Goal: Task Accomplishment & Management: Manage account settings

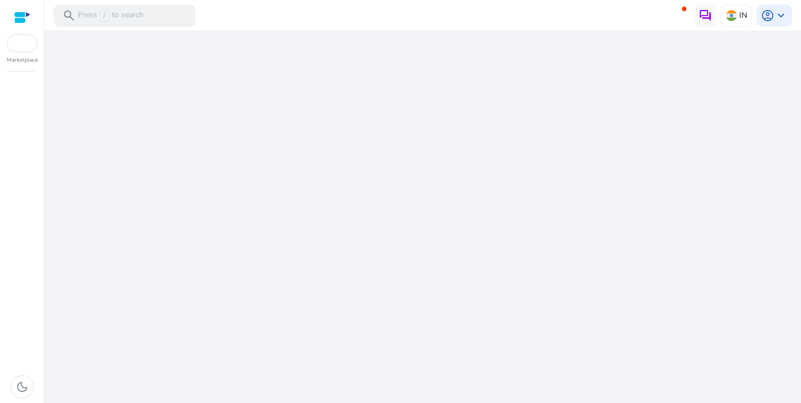
click at [379, 137] on div "We are getting things ready for you..." at bounding box center [423, 217] width 748 height 373
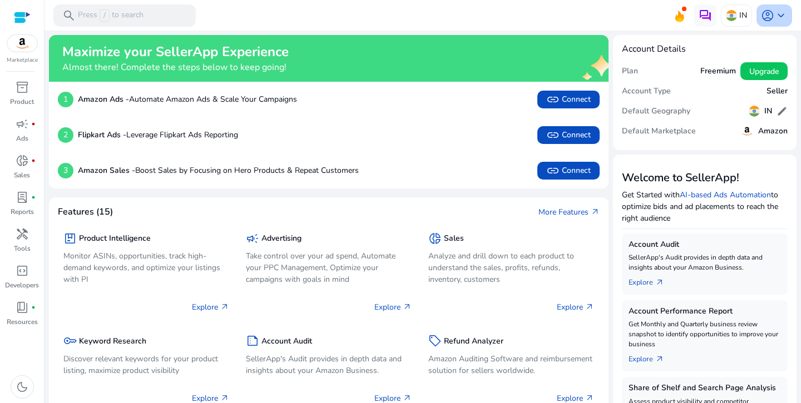
click at [774, 19] on span "keyboard_arrow_down" at bounding box center [780, 15] width 13 height 13
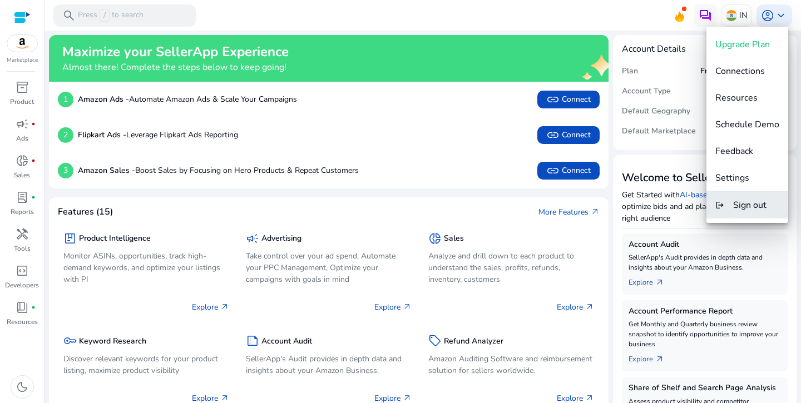
click at [746, 201] on span "Sign out" at bounding box center [749, 205] width 33 height 12
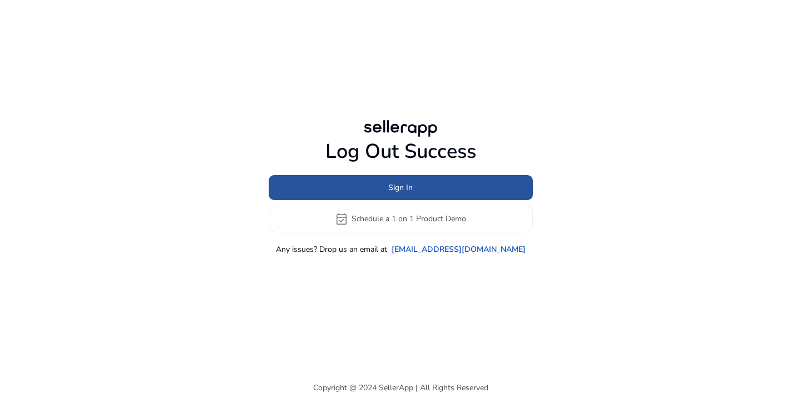
click at [407, 199] on span at bounding box center [401, 187] width 264 height 27
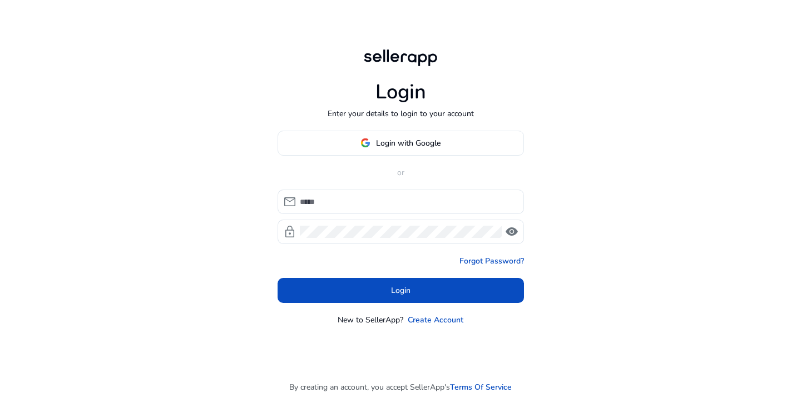
click at [389, 128] on div "Login Enter your details to login to your account Login with Google or mail loc…" at bounding box center [401, 186] width 264 height 373
click at [393, 138] on span "Login with Google" at bounding box center [408, 143] width 65 height 12
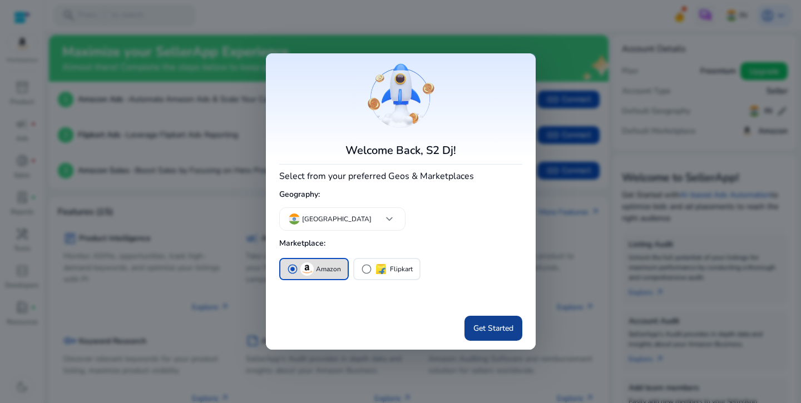
click at [511, 330] on span "Get Started" at bounding box center [493, 329] width 40 height 12
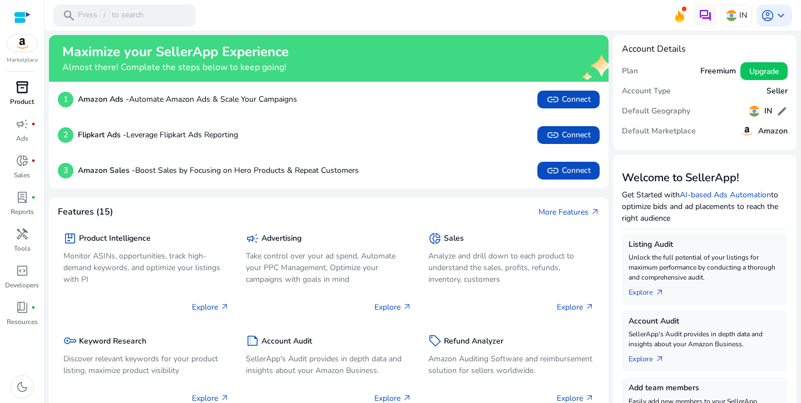
click at [24, 90] on span "inventory_2" at bounding box center [22, 87] width 13 height 13
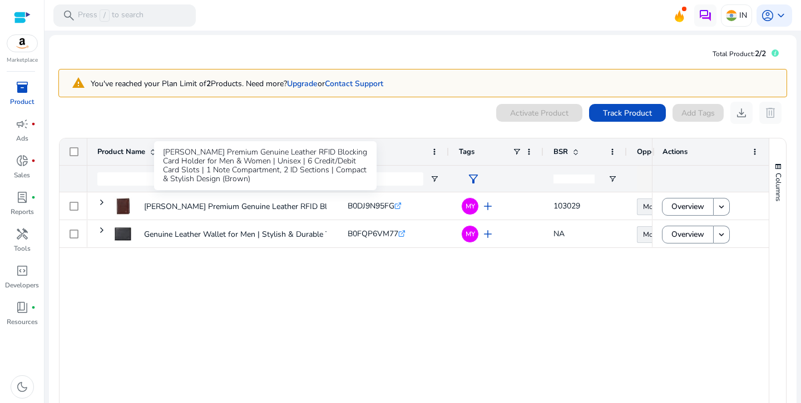
click at [233, 292] on div "[PERSON_NAME] Premium Genuine Leather RFID Blocking Card Holder... B0DJ9N95FG .…" at bounding box center [369, 303] width 565 height 223
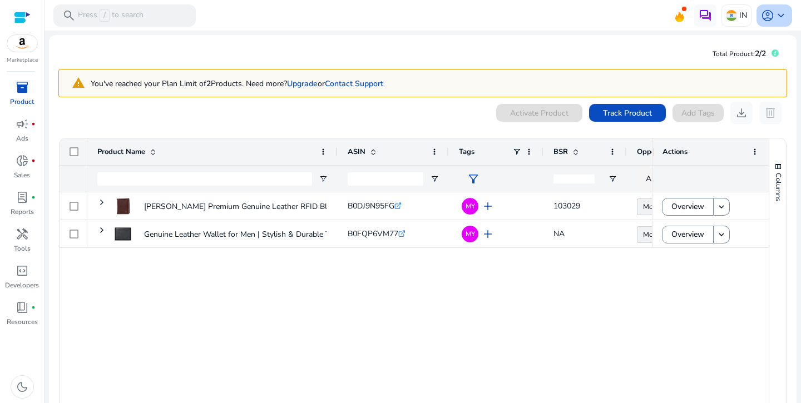
click at [761, 13] on span "account_circle" at bounding box center [767, 15] width 13 height 13
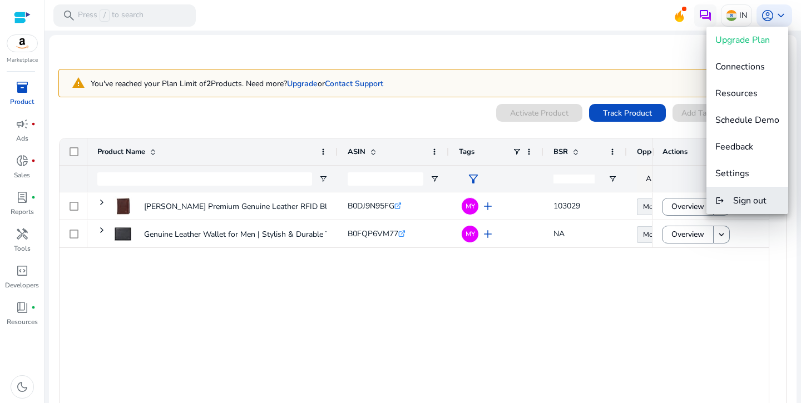
click at [757, 202] on span "Sign out" at bounding box center [749, 201] width 33 height 12
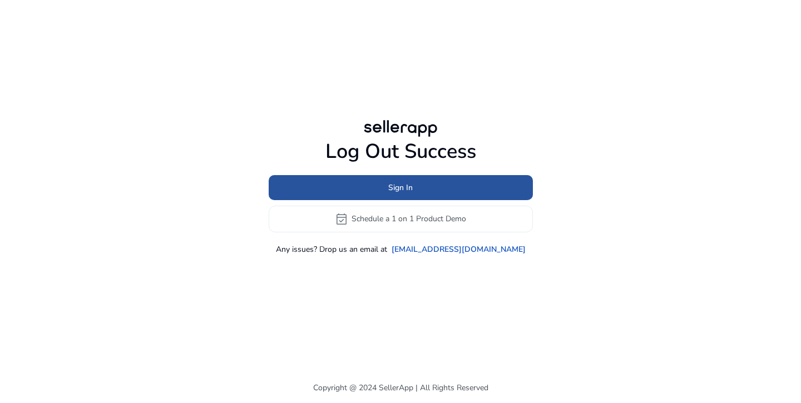
click at [360, 197] on span at bounding box center [401, 187] width 264 height 27
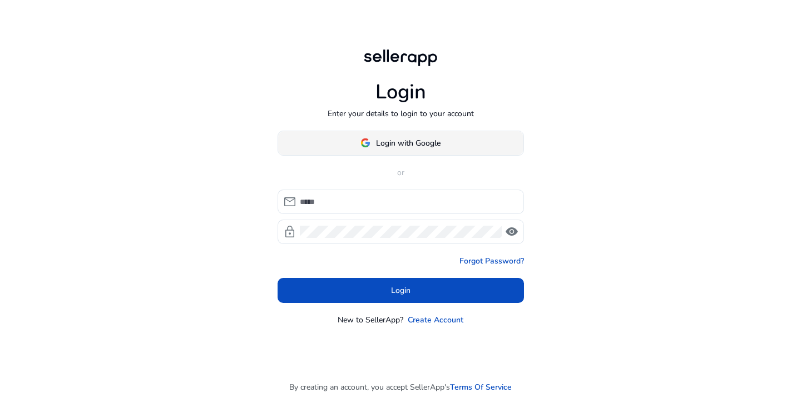
click at [401, 154] on span at bounding box center [400, 143] width 245 height 27
